Goal: Task Accomplishment & Management: Manage account settings

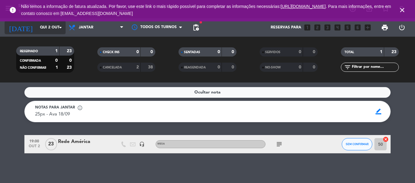
click at [41, 24] on input "Qui 2 out" at bounding box center [63, 27] width 52 height 10
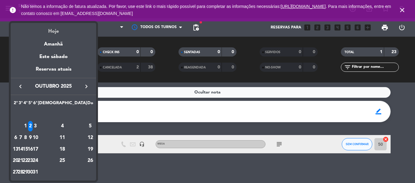
click at [54, 31] on div "Hoje" at bounding box center [53, 29] width 85 height 13
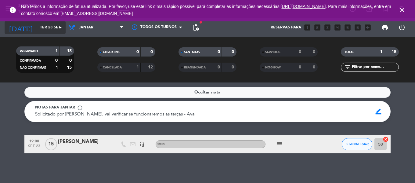
click at [54, 30] on input "Ter 23 set" at bounding box center [63, 27] width 52 height 10
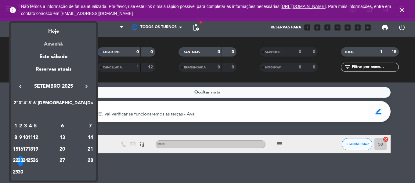
click at [62, 46] on div "Amanhã" at bounding box center [53, 42] width 85 height 13
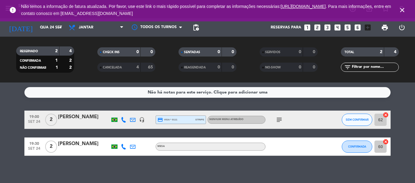
click at [279, 119] on icon "subject" at bounding box center [279, 119] width 7 height 7
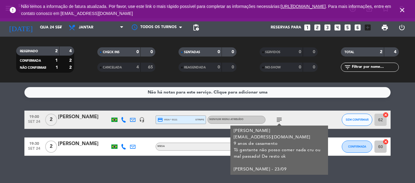
click at [279, 119] on icon "subject" at bounding box center [279, 119] width 7 height 7
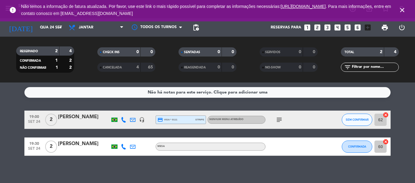
click at [81, 145] on div "[PERSON_NAME]" at bounding box center [84, 144] width 52 height 8
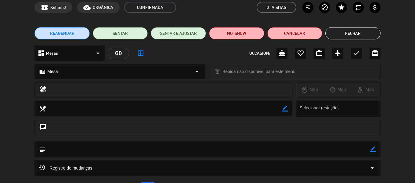
scroll to position [61, 0]
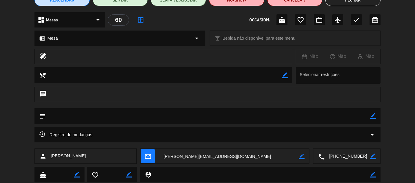
click at [348, 136] on div "Registro de mudanças arrow_drop_down" at bounding box center [207, 134] width 337 height 7
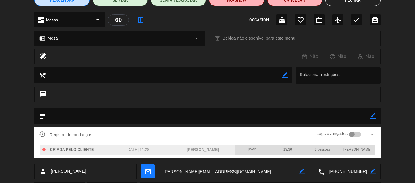
click at [328, 120] on textarea at bounding box center [208, 116] width 324 height 16
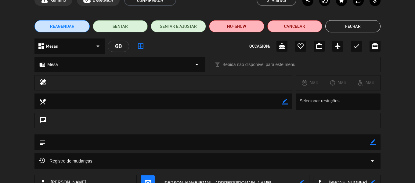
scroll to position [0, 0]
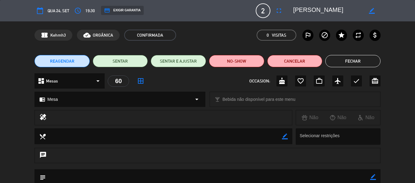
click at [352, 61] on button "Fechar" at bounding box center [352, 61] width 55 height 12
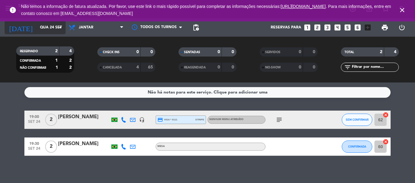
click at [37, 29] on input "Qua 24 set" at bounding box center [63, 27] width 52 height 10
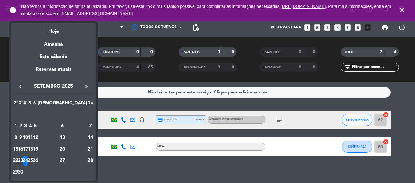
click at [33, 158] on div "25" at bounding box center [30, 161] width 5 height 10
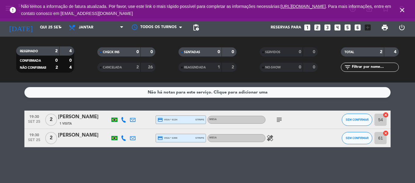
click at [278, 120] on icon "subject" at bounding box center [279, 119] width 7 height 7
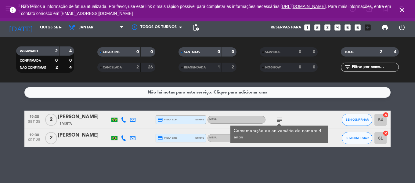
click at [68, 165] on div "Não há notas para este serviço. Clique para adicionar uma 19:30 [DATE] 2 [PERSO…" at bounding box center [207, 132] width 415 height 100
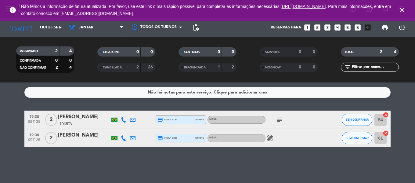
click at [269, 140] on icon "healing" at bounding box center [269, 137] width 7 height 7
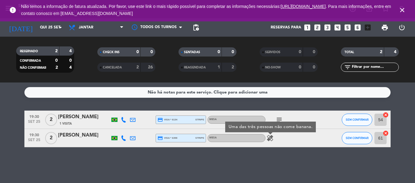
click at [87, 138] on div "[PERSON_NAME]" at bounding box center [84, 135] width 52 height 8
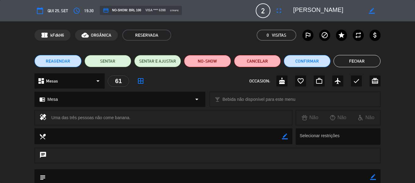
scroll to position [61, 0]
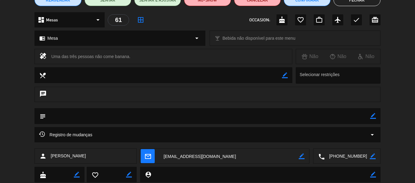
click at [339, 156] on textarea at bounding box center [347, 156] width 45 height 15
click at [346, 139] on span "Clique para copiar" at bounding box center [339, 141] width 35 height 6
click at [354, 3] on button "Fechar" at bounding box center [357, 0] width 47 height 12
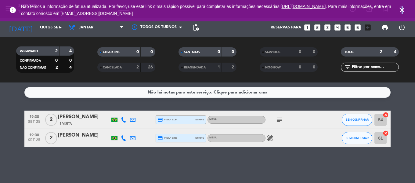
click at [402, 10] on icon "close" at bounding box center [402, 9] width 7 height 7
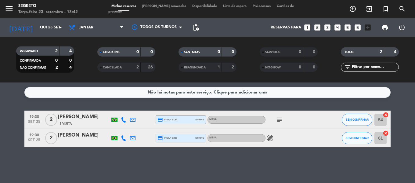
click at [272, 137] on icon "healing" at bounding box center [269, 137] width 7 height 7
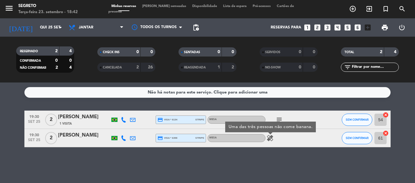
click at [96, 136] on div "[PERSON_NAME]" at bounding box center [84, 135] width 52 height 8
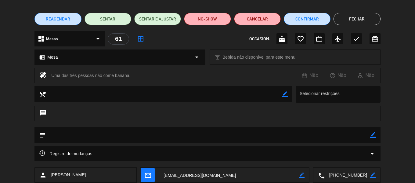
scroll to position [79, 0]
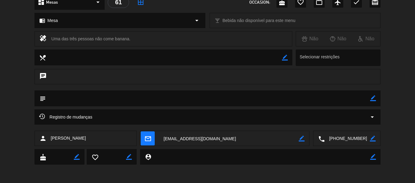
click at [340, 138] on textarea at bounding box center [347, 138] width 45 height 15
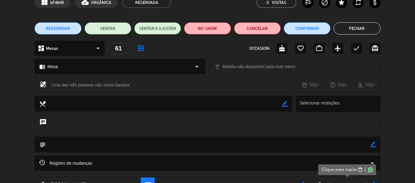
scroll to position [0, 0]
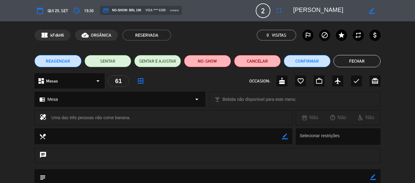
click at [358, 58] on button "Fechar" at bounding box center [357, 61] width 47 height 12
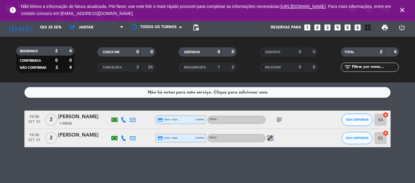
click at [272, 135] on icon "healing" at bounding box center [269, 137] width 7 height 7
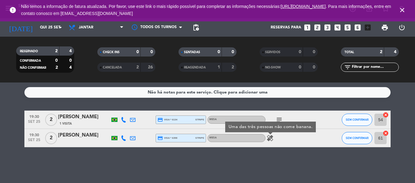
click at [91, 134] on div "[PERSON_NAME]" at bounding box center [84, 135] width 52 height 8
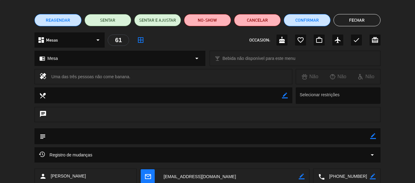
scroll to position [79, 0]
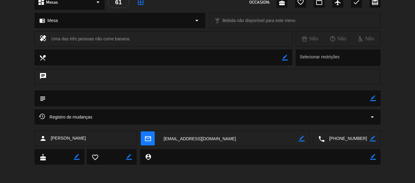
drag, startPoint x: 52, startPoint y: 37, endPoint x: 140, endPoint y: 37, distance: 87.9
click at [140, 37] on div "Uma das três pessoas não come banana." at bounding box center [169, 38] width 236 height 9
copy div "Uma das três pessoas não come banana."
click at [374, 117] on icon "arrow_drop_down" at bounding box center [372, 116] width 7 height 7
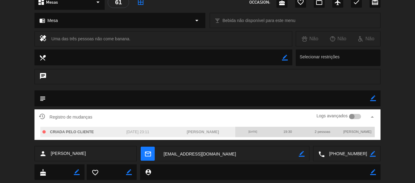
click at [352, 117] on div at bounding box center [351, 116] width 5 height 5
click at [354, 117] on div at bounding box center [355, 116] width 12 height 5
click at [376, 117] on icon "arrow_drop_up" at bounding box center [372, 116] width 7 height 7
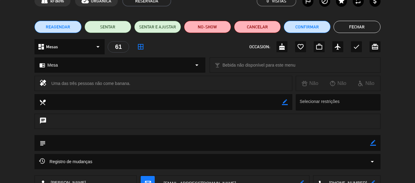
scroll to position [0, 0]
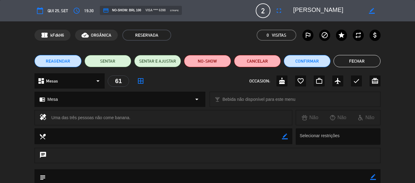
click at [355, 64] on button "Fechar" at bounding box center [357, 61] width 47 height 12
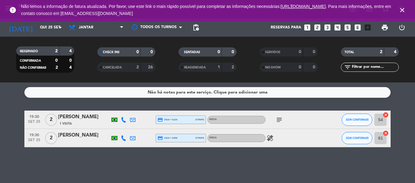
click at [403, 9] on icon "close" at bounding box center [402, 9] width 7 height 7
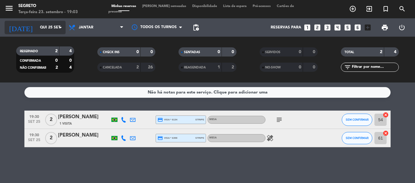
click at [37, 29] on input "Qui 25 set" at bounding box center [63, 27] width 52 height 10
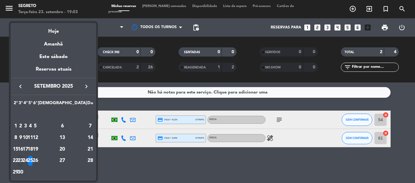
click at [38, 157] on div "26" at bounding box center [35, 161] width 5 height 10
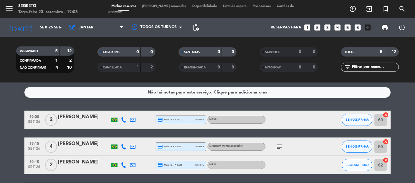
click at [279, 145] on icon "subject" at bounding box center [279, 146] width 7 height 7
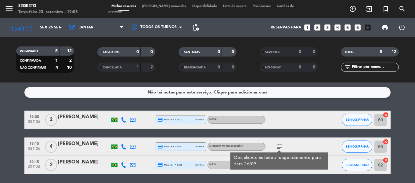
click at [63, 142] on div "[PERSON_NAME]" at bounding box center [84, 144] width 52 height 8
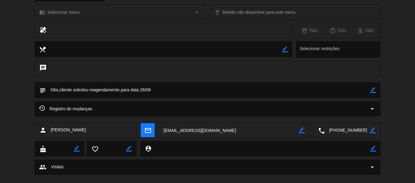
scroll to position [97, 0]
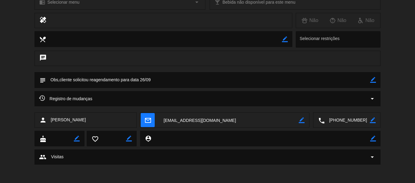
click at [371, 97] on icon "arrow_drop_down" at bounding box center [372, 98] width 7 height 7
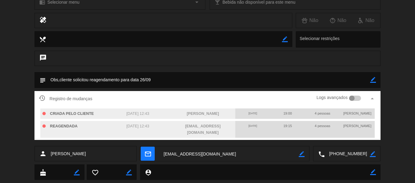
click at [355, 98] on div at bounding box center [355, 98] width 12 height 5
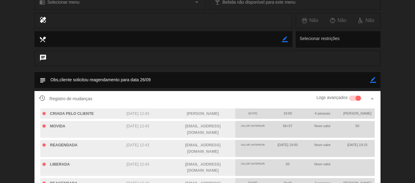
click at [359, 100] on div at bounding box center [357, 98] width 5 height 5
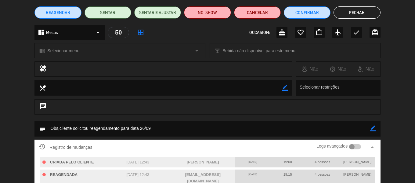
scroll to position [0, 0]
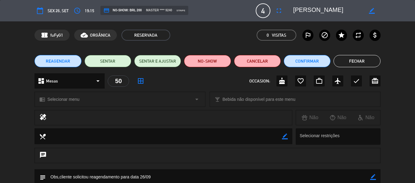
click at [347, 58] on button "Fechar" at bounding box center [357, 61] width 47 height 12
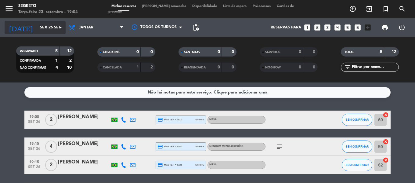
click at [37, 25] on input "Sex 26 set" at bounding box center [63, 27] width 52 height 10
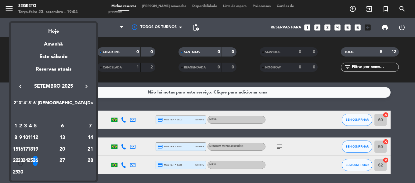
click at [113, 176] on div at bounding box center [207, 91] width 415 height 183
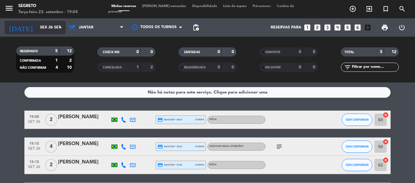
click at [36, 33] on div "[DATE] [DATE] arrow_drop_down" at bounding box center [35, 27] width 61 height 13
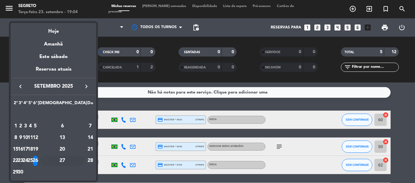
click at [75, 158] on div "27" at bounding box center [62, 161] width 44 height 10
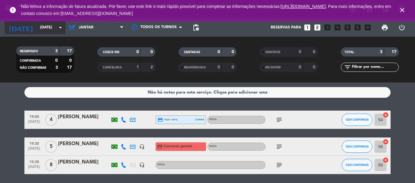
click at [37, 23] on input "[DATE]" at bounding box center [63, 27] width 52 height 10
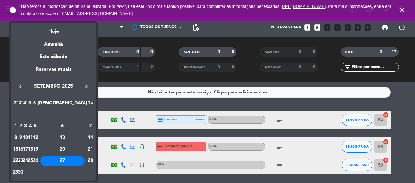
click at [90, 88] on button "keyboard_arrow_right" at bounding box center [86, 86] width 11 height 8
click at [33, 158] on div "23" at bounding box center [30, 161] width 5 height 10
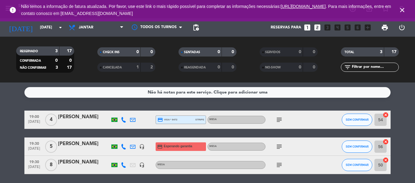
type input "Qui 23 out"
